Goal: Find specific page/section: Find specific page/section

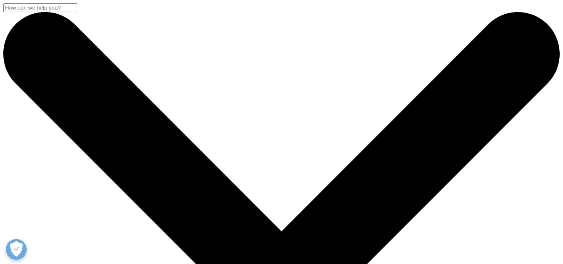
scroll to position [181, 0]
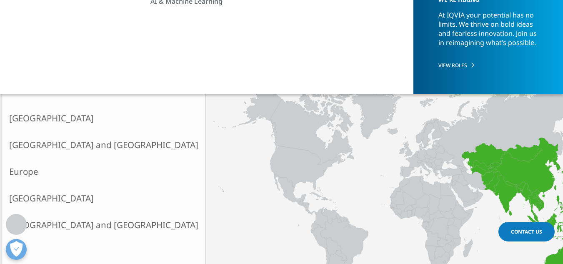
click at [69, 143] on link "[GEOGRAPHIC_DATA] and [GEOGRAPHIC_DATA]" at bounding box center [104, 144] width 203 height 27
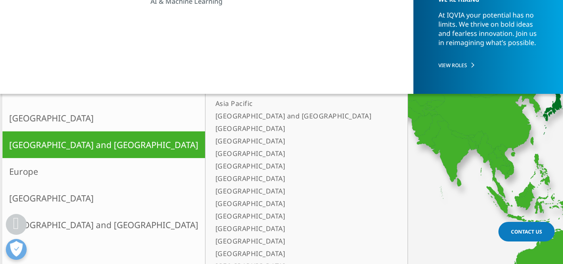
click at [212, 171] on link "[GEOGRAPHIC_DATA]" at bounding box center [302, 166] width 181 height 13
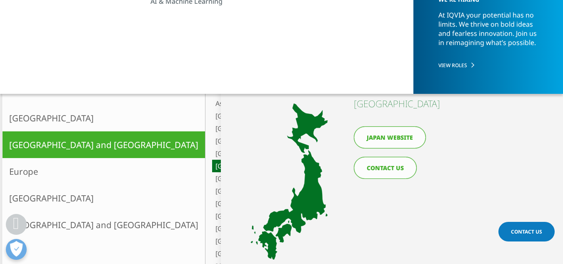
click at [382, 136] on link "Japan website" at bounding box center [390, 137] width 72 height 22
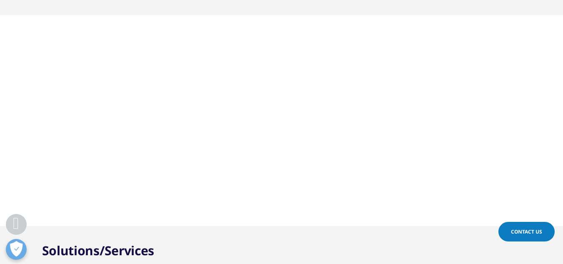
scroll to position [198, 0]
